Goal: Task Accomplishment & Management: Complete application form

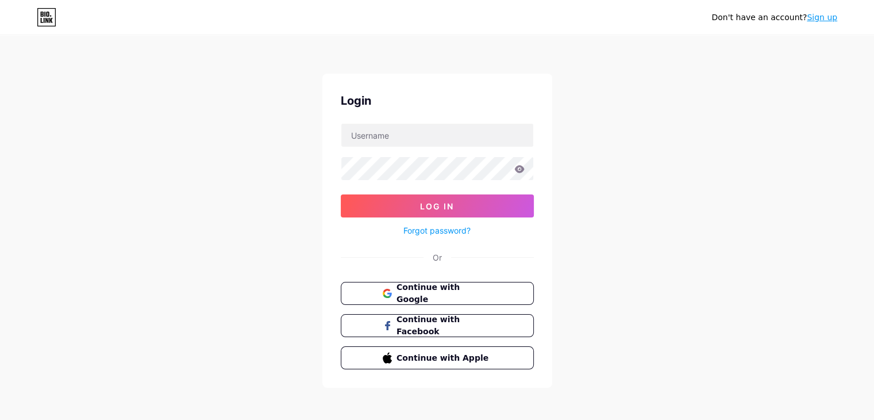
click at [609, 146] on div "Don't have an account? Sign up Login Log In Forgot password? Or Continue with G…" at bounding box center [437, 212] width 874 height 424
click at [491, 293] on span "Continue with Google" at bounding box center [444, 293] width 96 height 25
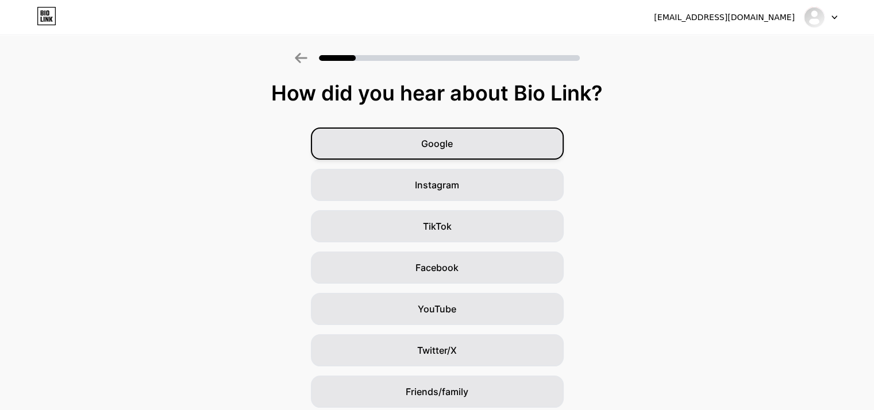
click at [474, 133] on div "Google" at bounding box center [437, 144] width 253 height 32
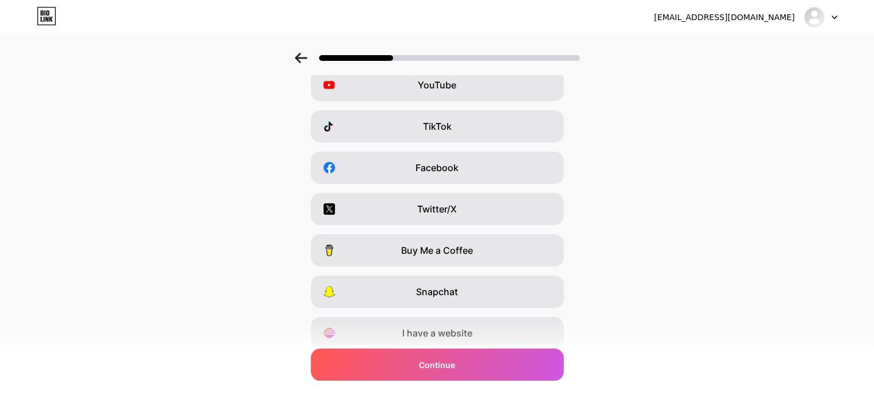
scroll to position [143, 0]
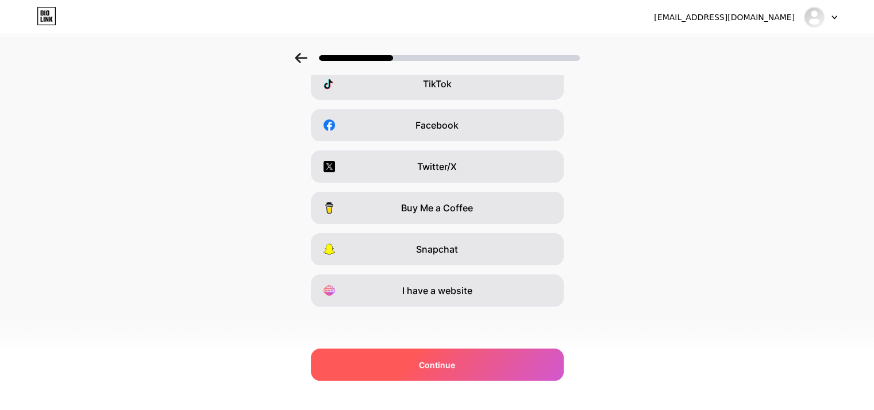
click at [476, 364] on div "Continue" at bounding box center [437, 365] width 253 height 32
click at [497, 367] on div "Continue" at bounding box center [437, 365] width 253 height 32
